Goal: Task Accomplishment & Management: Manage account settings

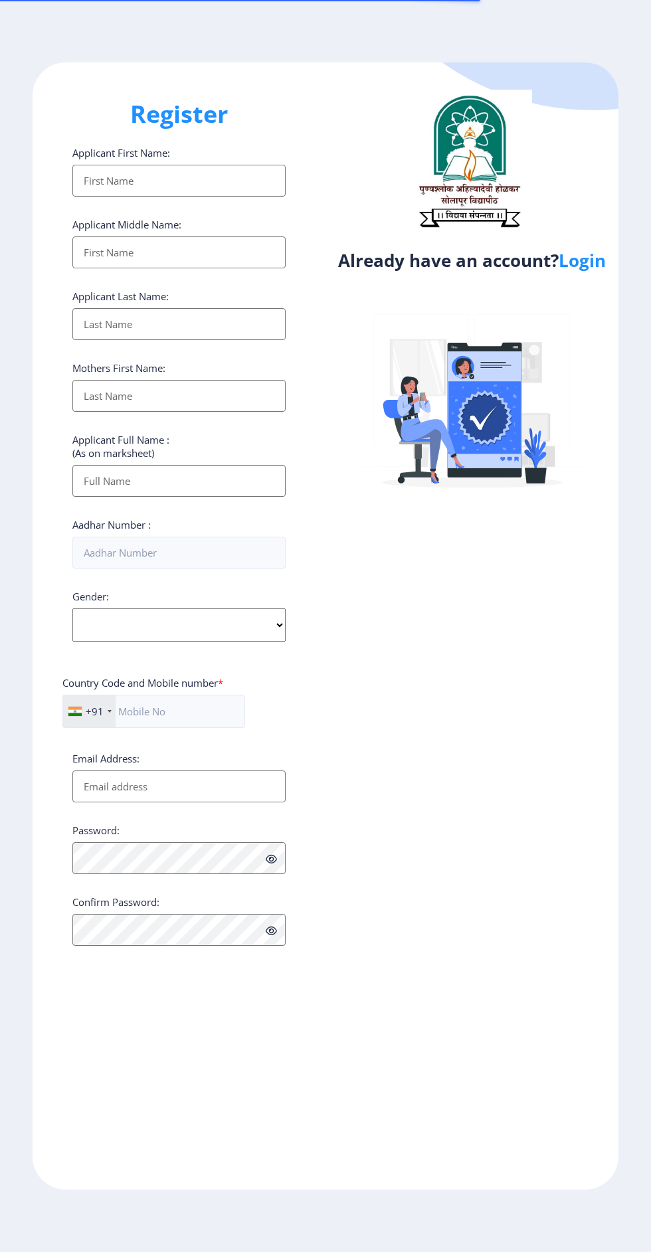
select select
click at [582, 272] on link "Login" at bounding box center [581, 260] width 47 height 24
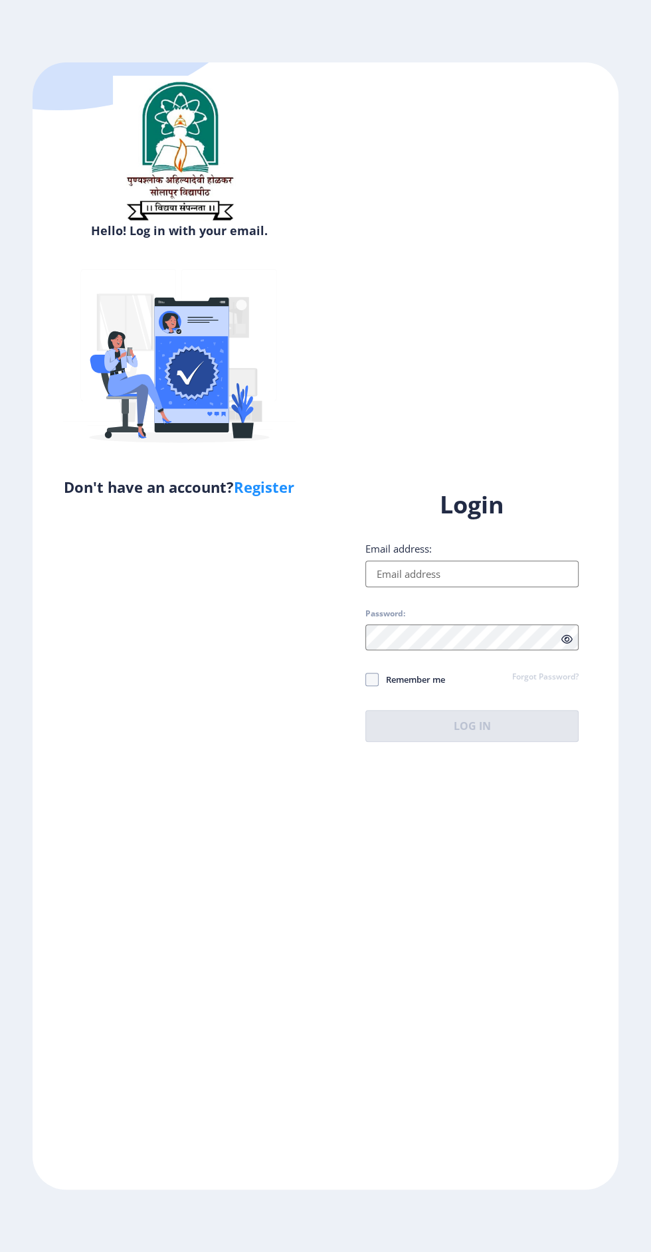
click at [497, 587] on input "Email address:" at bounding box center [471, 573] width 213 height 27
type input "[EMAIL_ADDRESS][DOMAIN_NAME]"
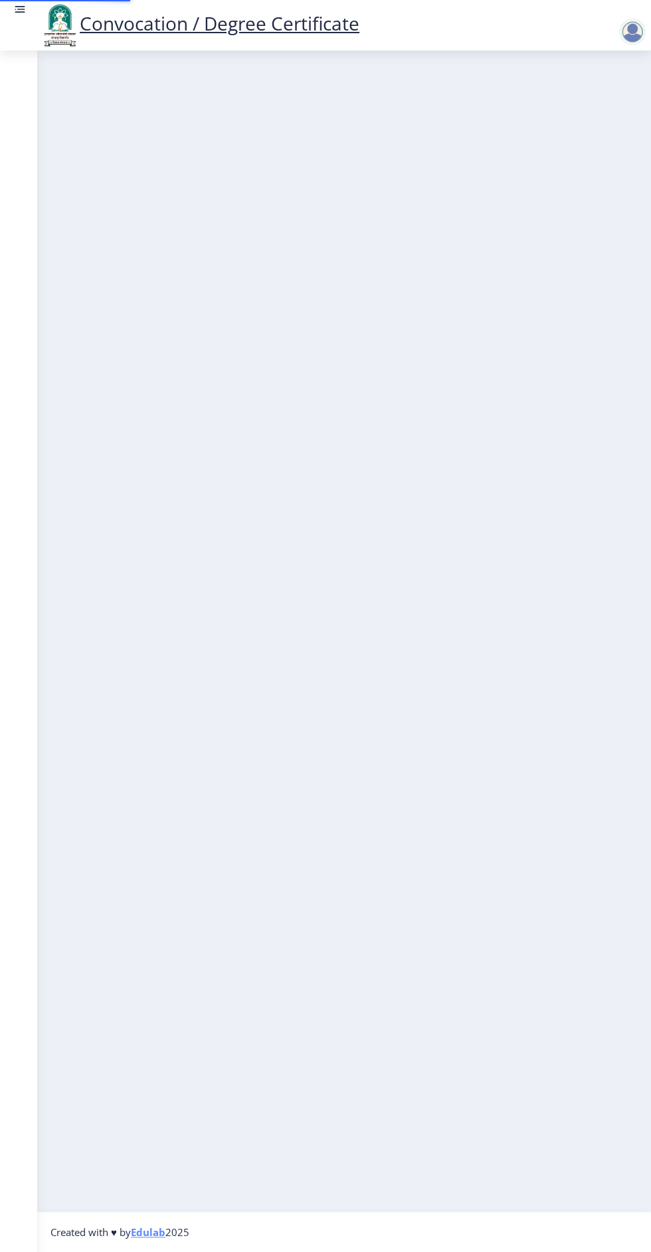
click at [520, 797] on nb-layout-column at bounding box center [344, 630] width 614 height 1161
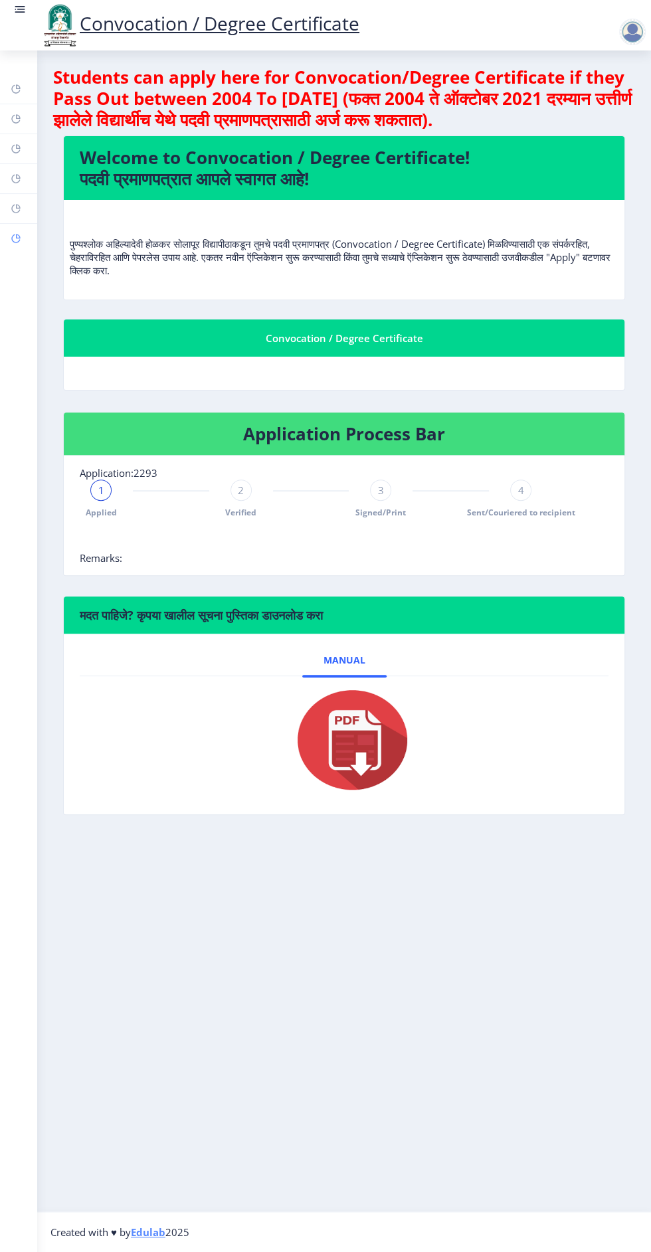
click at [35, 242] on link "Incorrect Certificate" at bounding box center [18, 238] width 37 height 29
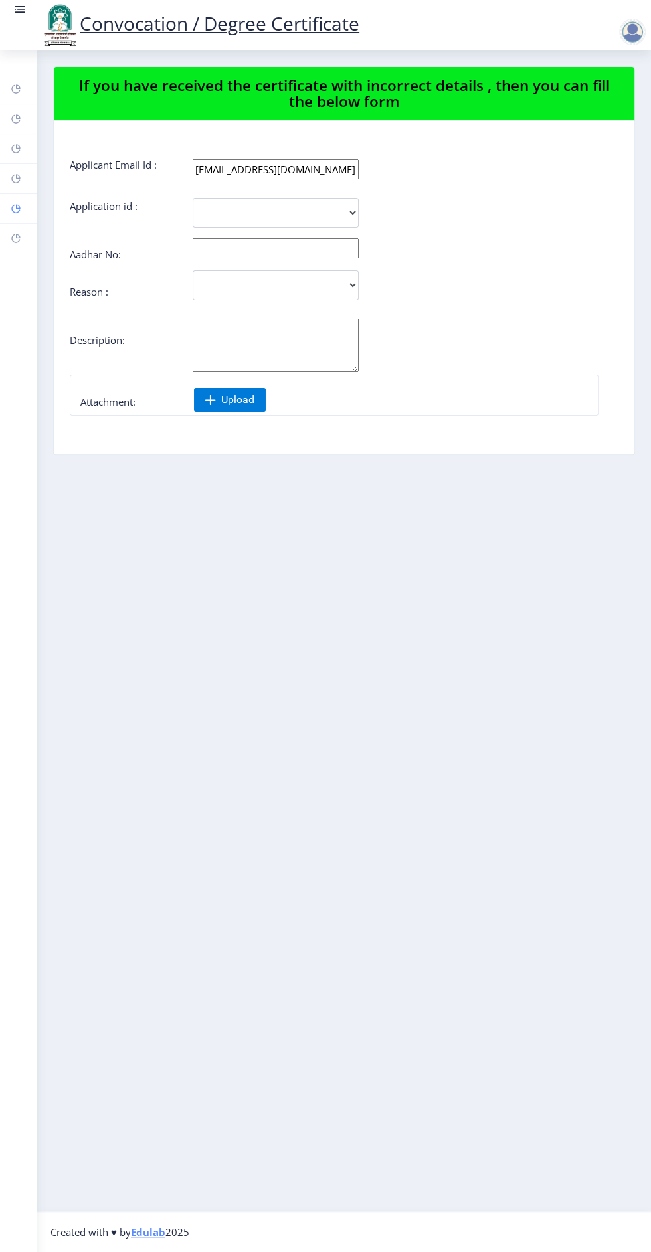
click at [30, 205] on link "Payment issue" at bounding box center [18, 208] width 37 height 29
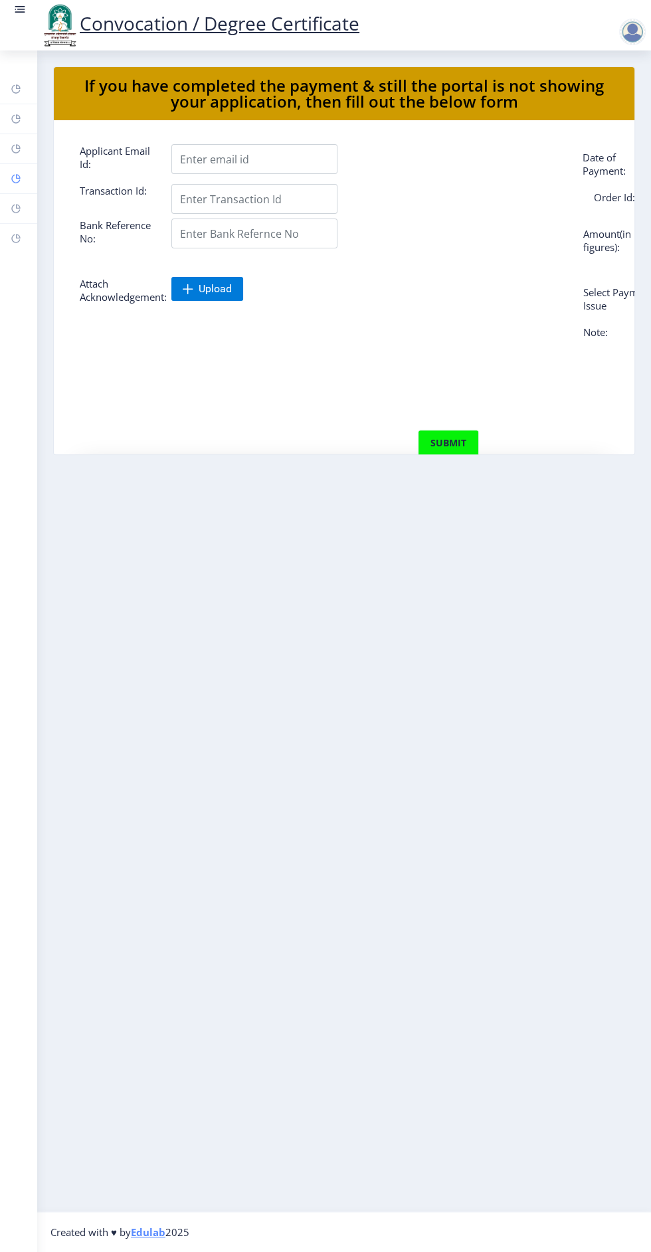
click at [18, 176] on rect at bounding box center [16, 178] width 11 height 11
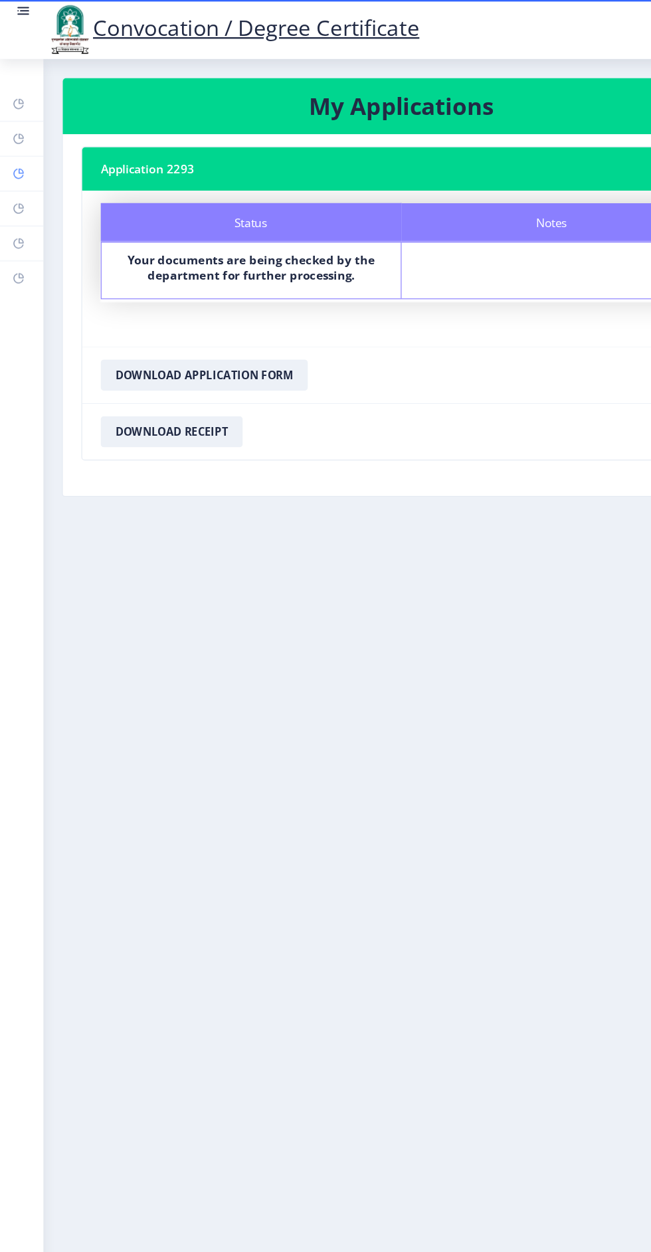
click at [18, 146] on rect at bounding box center [16, 148] width 11 height 11
select select
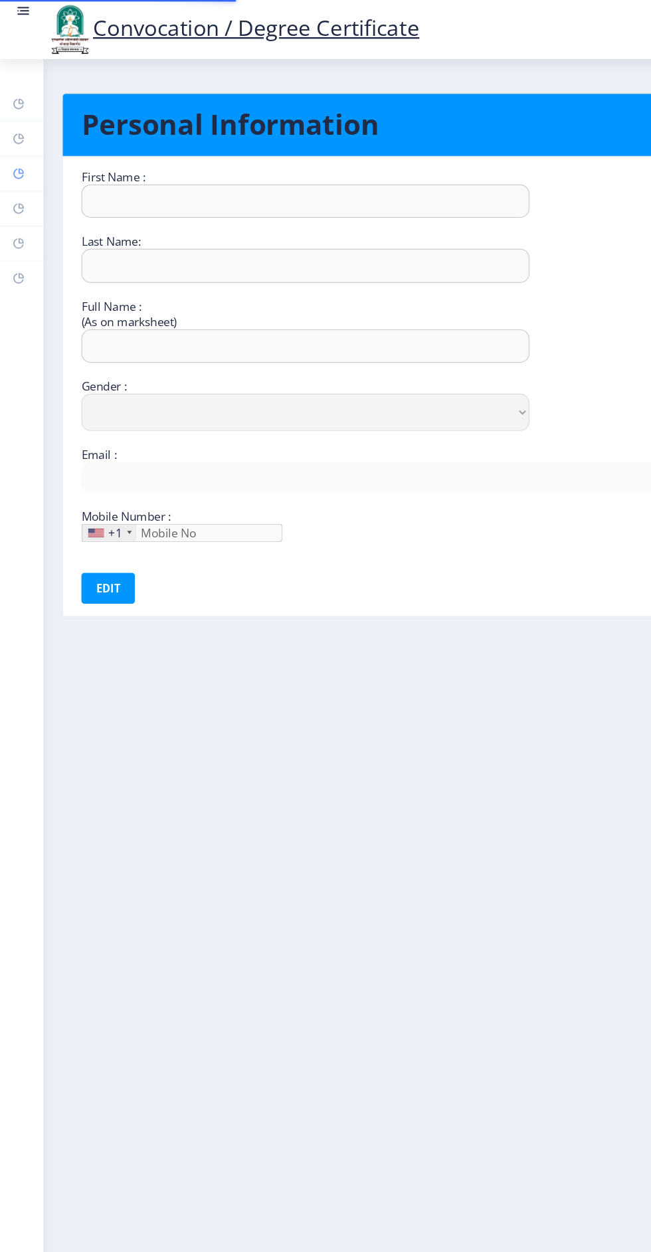
type input "[PERSON_NAME]"
type input "[PERSON_NAME] Damu"
select select "[DEMOGRAPHIC_DATA]"
type input "[EMAIL_ADDRESS][DOMAIN_NAME]"
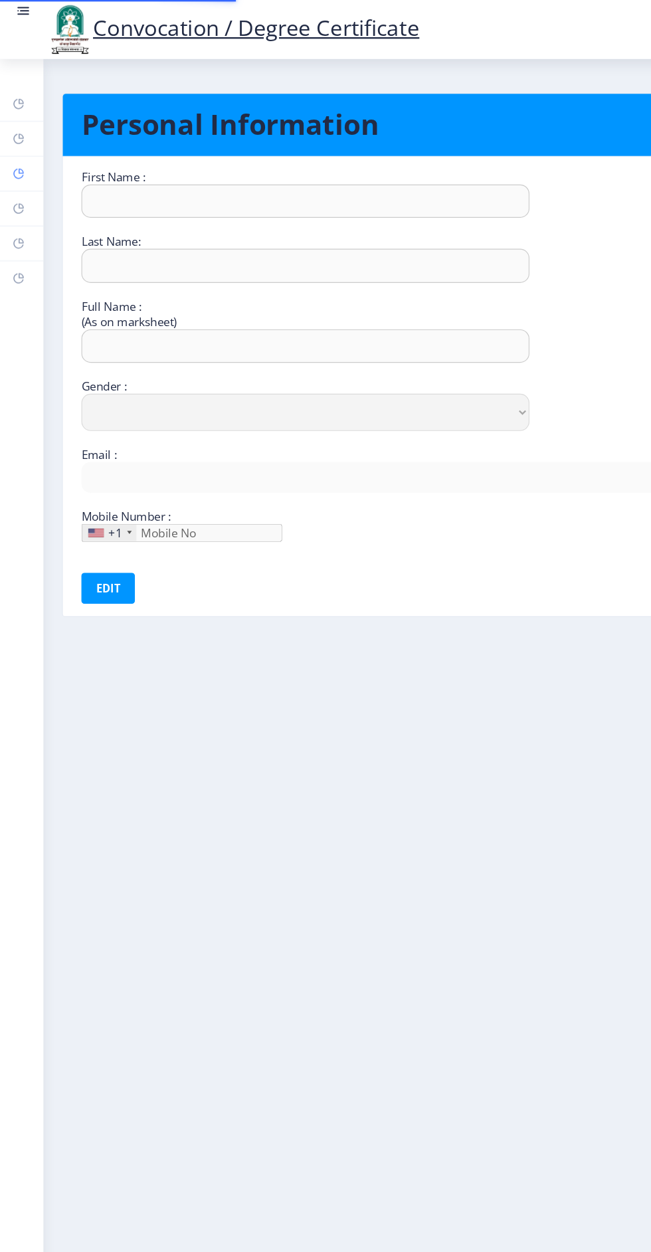
type input "9579340663"
click at [18, 116] on rect at bounding box center [16, 119] width 11 height 11
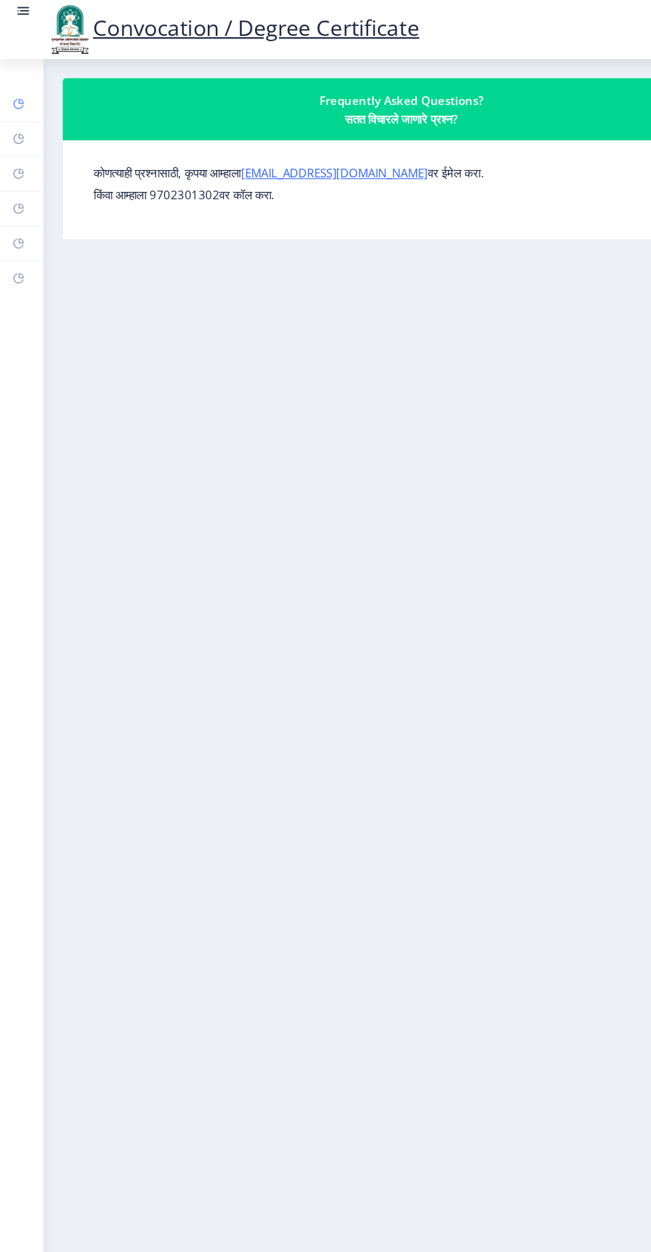
click at [34, 75] on link "Dashboard" at bounding box center [18, 88] width 37 height 29
select select
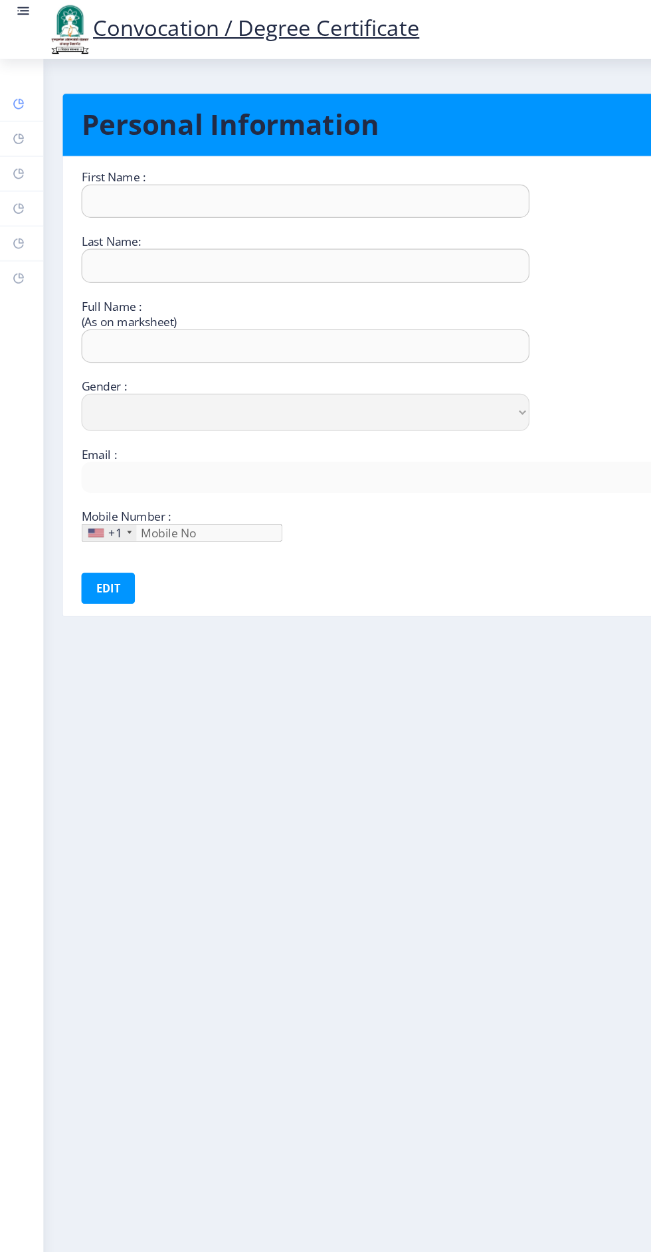
type input "[PERSON_NAME]"
type input "[PERSON_NAME] Damu"
select select "[DEMOGRAPHIC_DATA]"
type input "[EMAIL_ADDRESS][DOMAIN_NAME]"
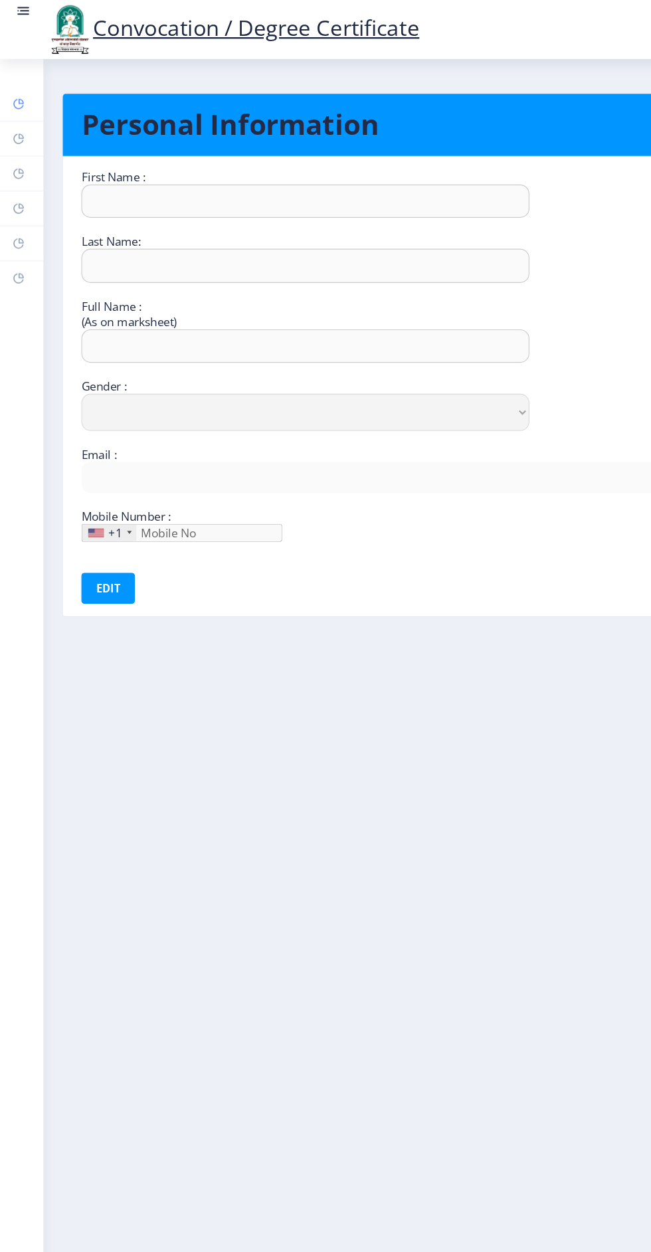
type input "9579340663"
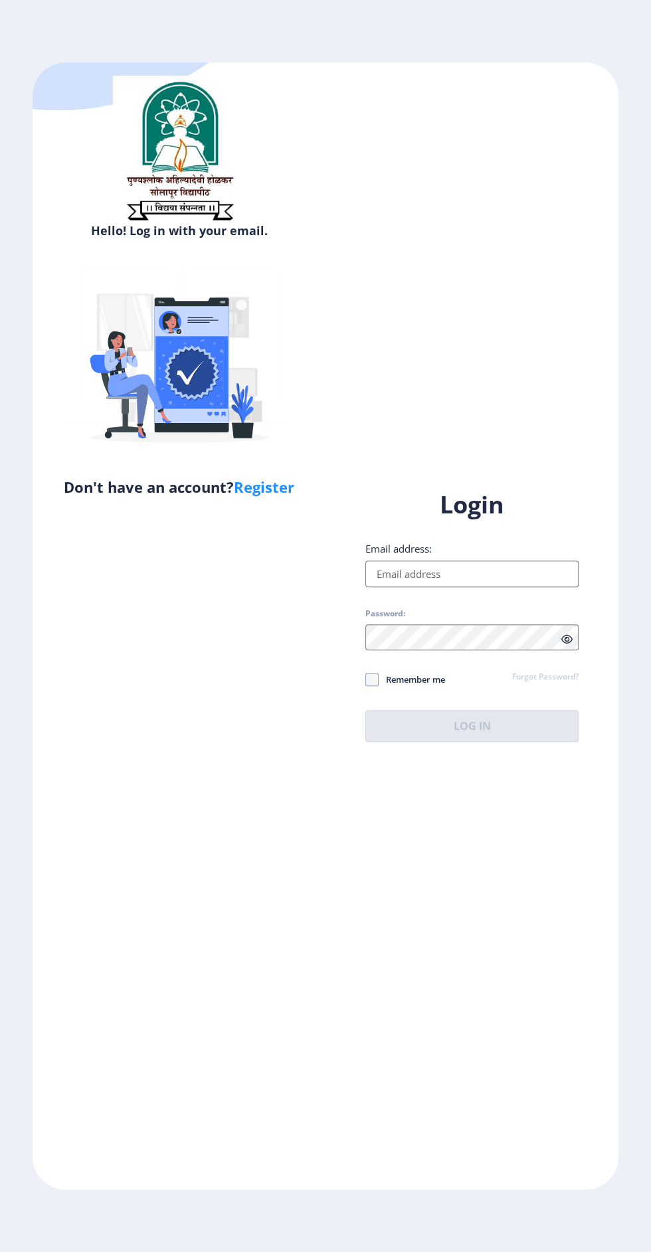
select select
